Goal: Register for event/course

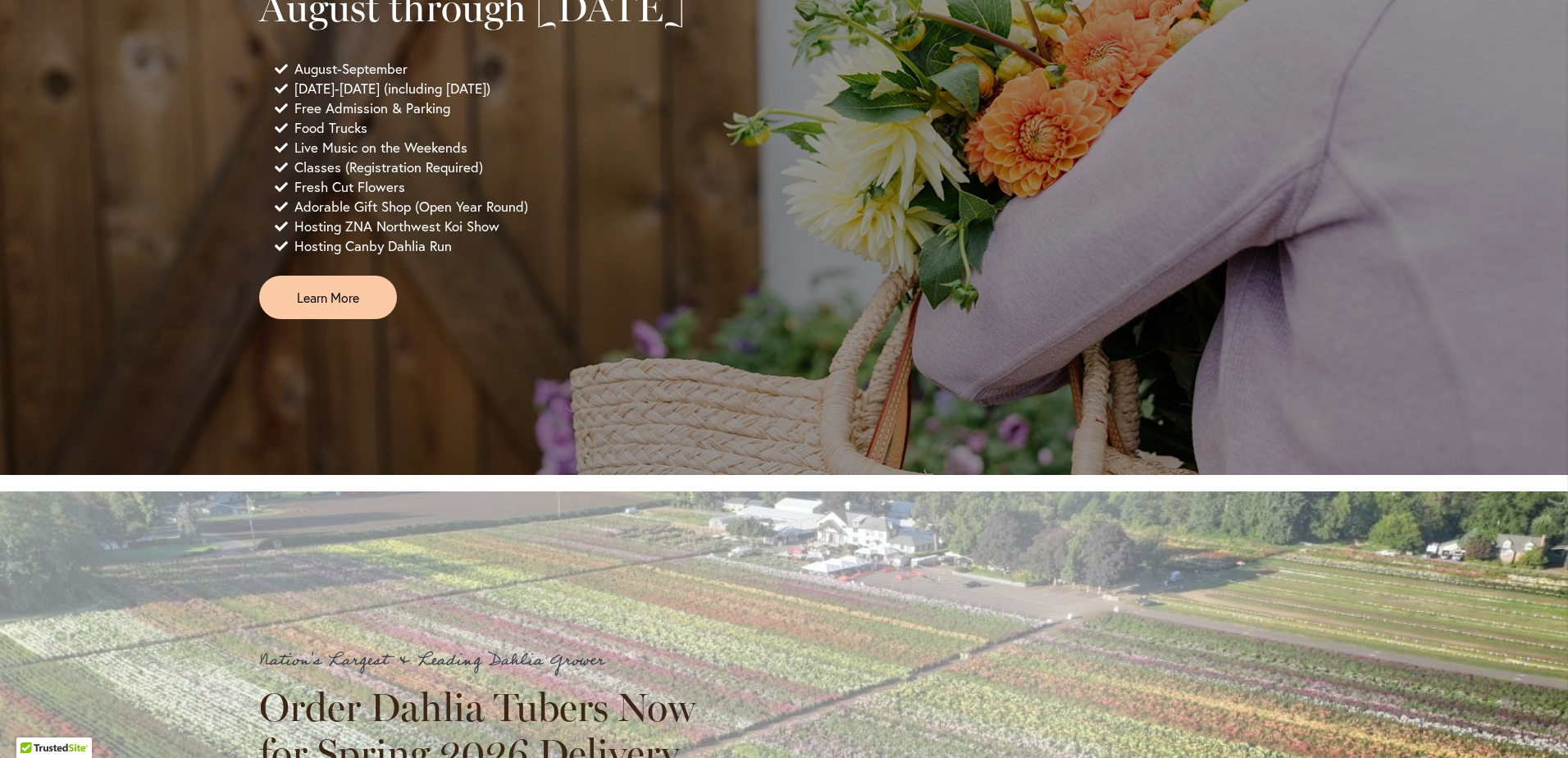
scroll to position [1148, 0]
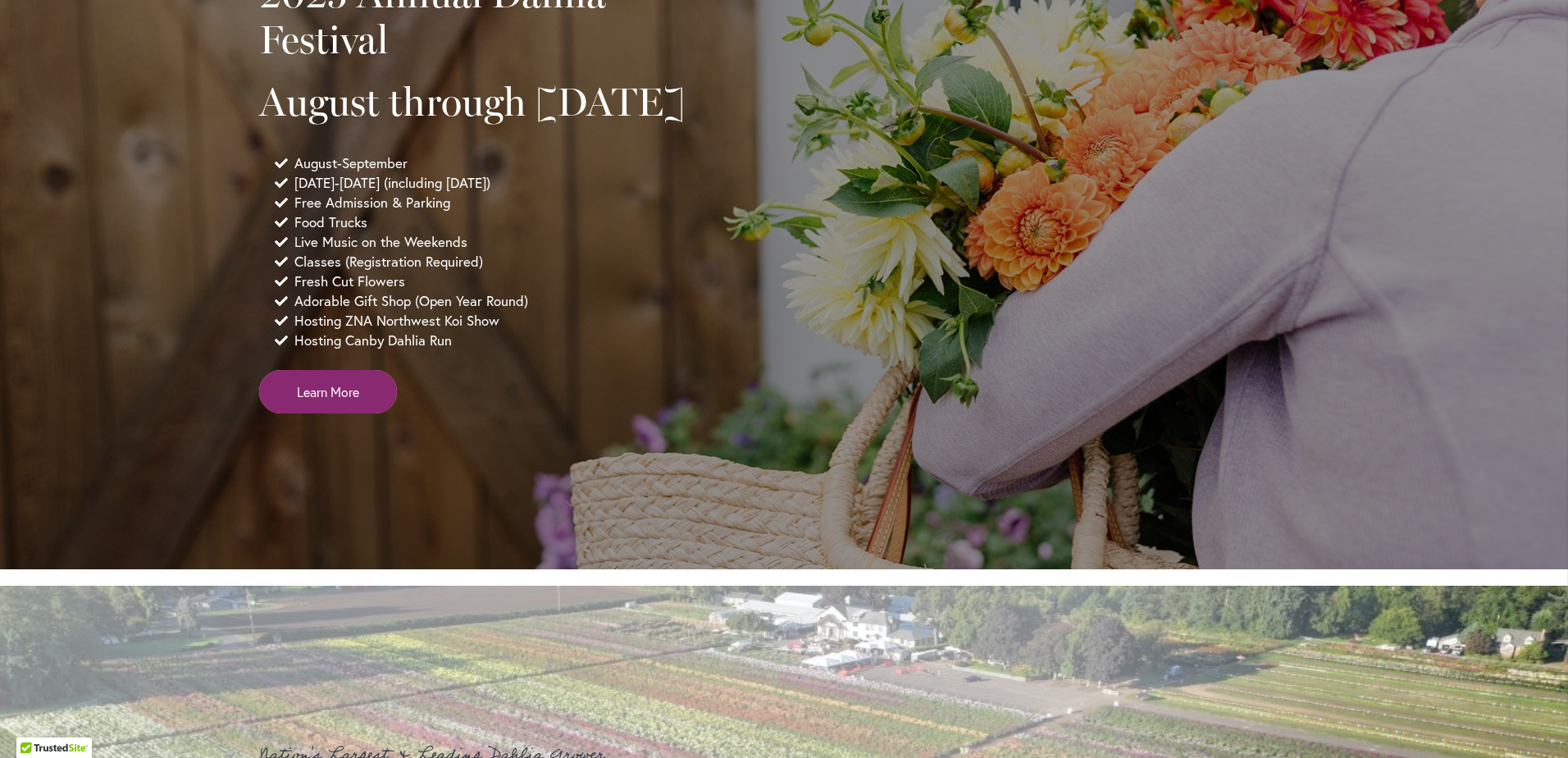
click at [323, 401] on span "Learn More" at bounding box center [328, 391] width 63 height 19
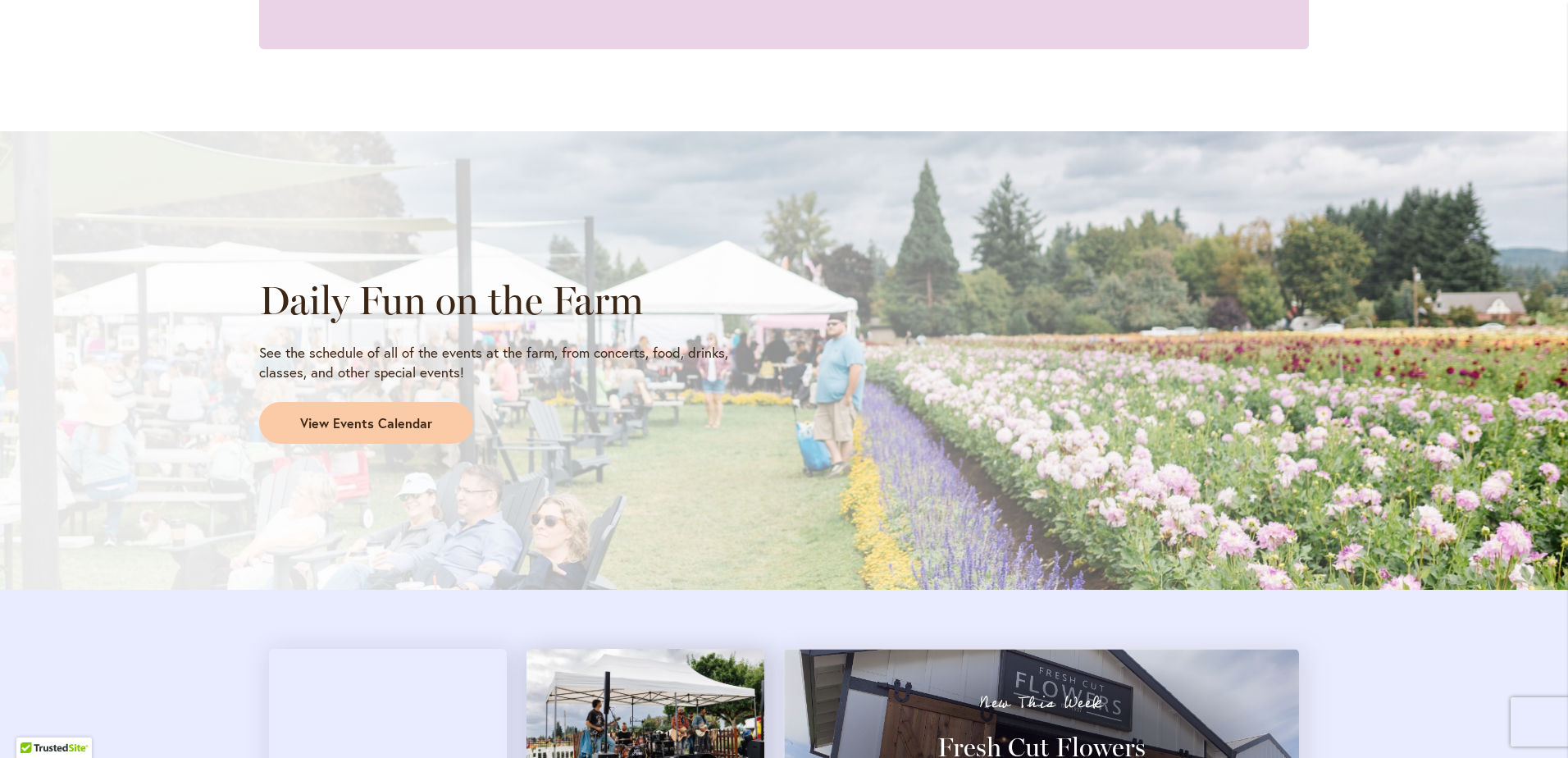
scroll to position [1231, 0]
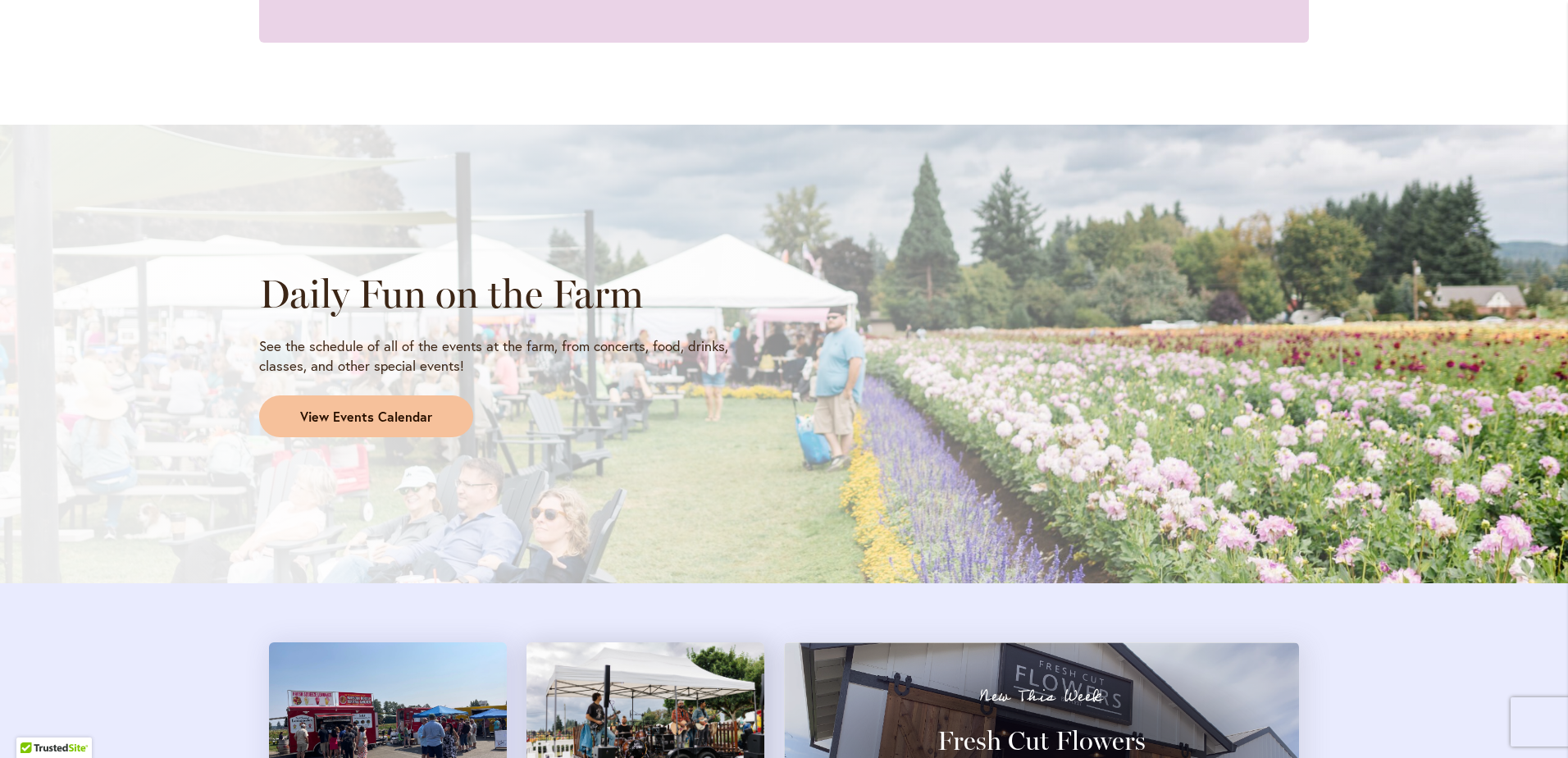
click at [403, 417] on span "View Events Calendar" at bounding box center [366, 416] width 132 height 19
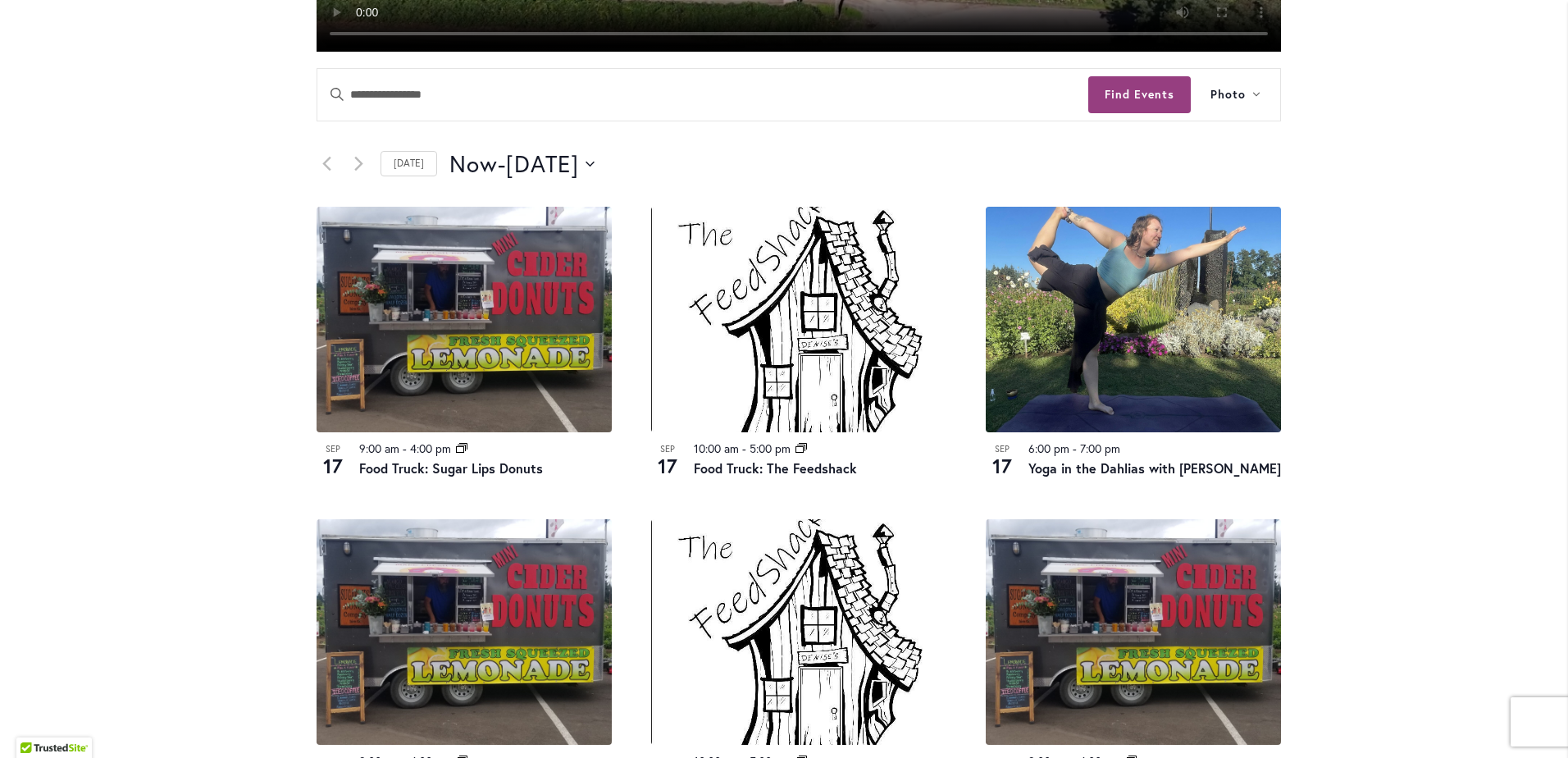
scroll to position [738, 0]
